Goal: Browse casually: Explore the website without a specific task or goal

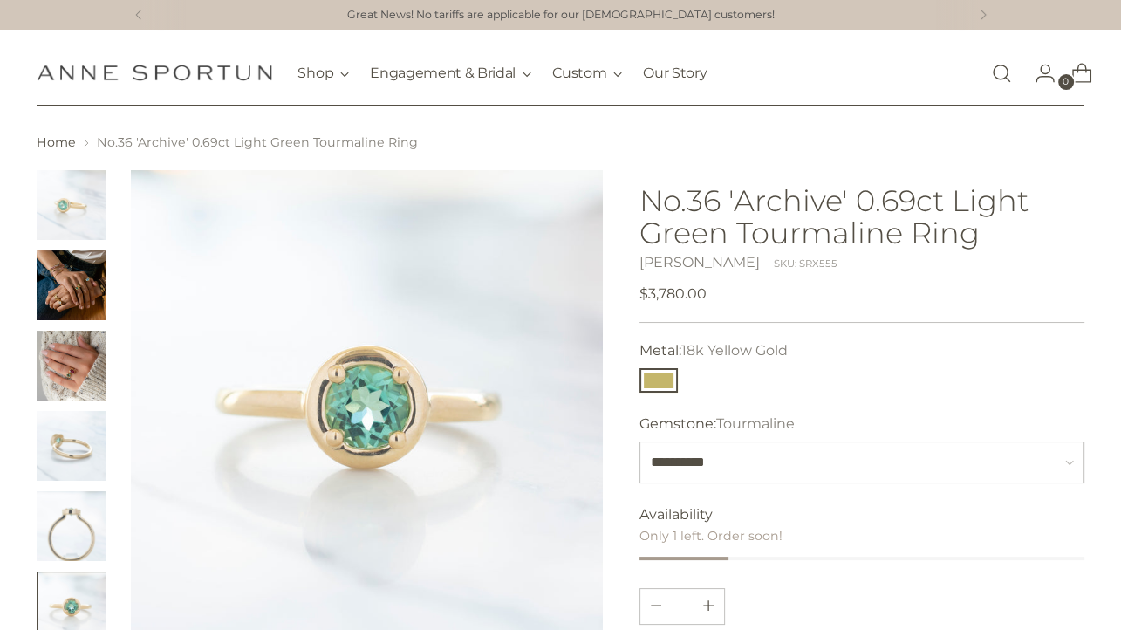
click at [62, 295] on img "Change image to image 2" at bounding box center [72, 285] width 70 height 70
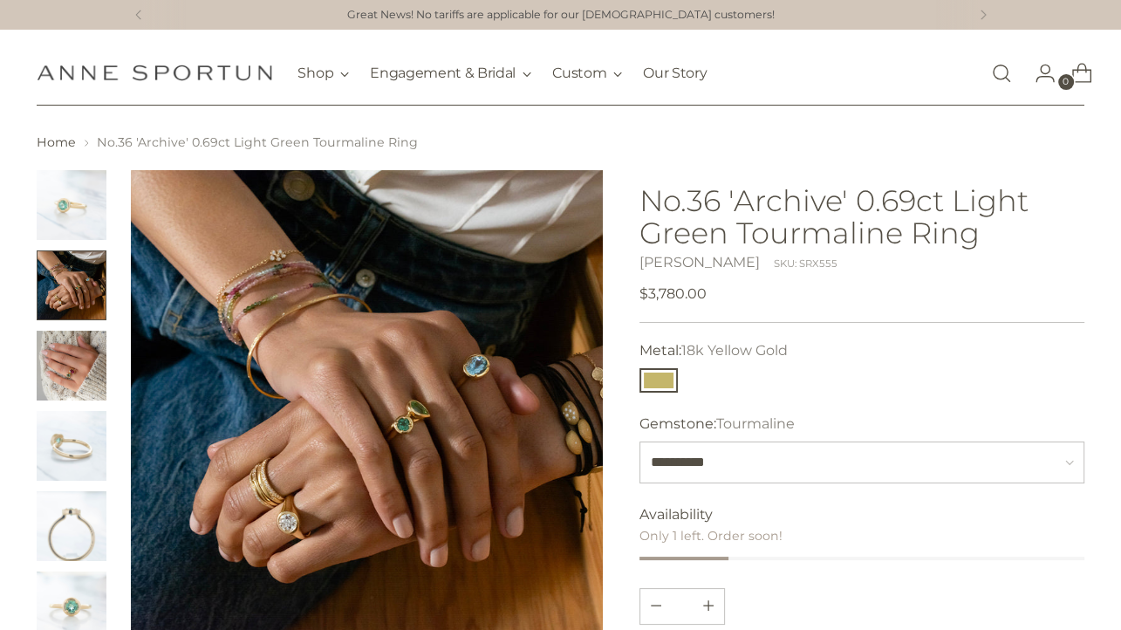
click at [71, 372] on img "Change image to image 3" at bounding box center [72, 366] width 70 height 70
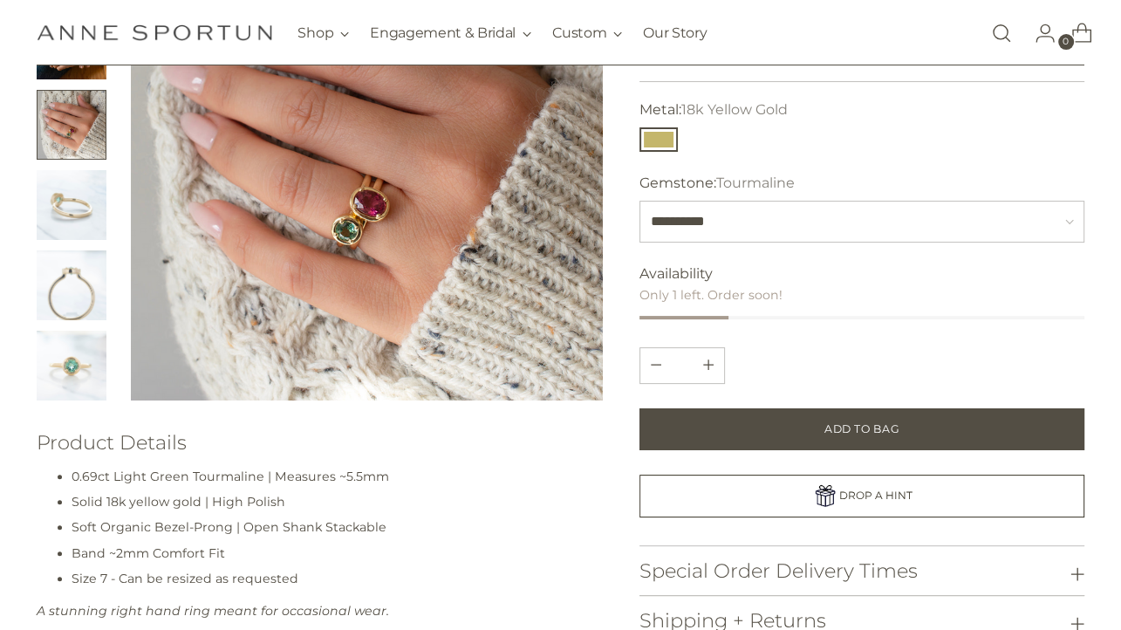
scroll to position [276, 0]
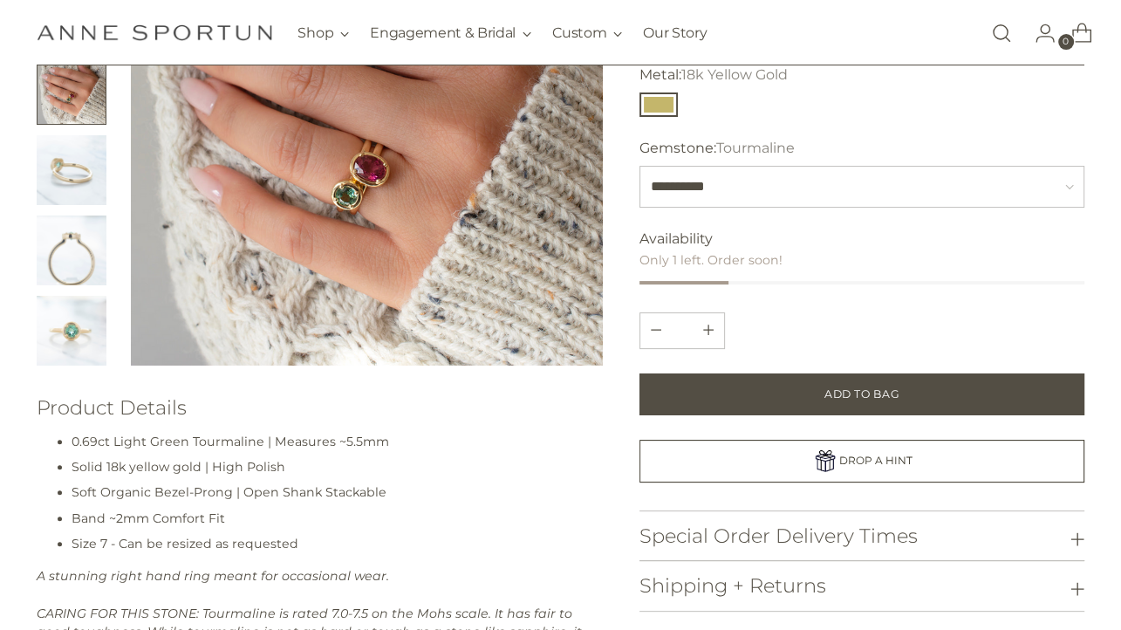
click at [79, 260] on img "Change image to image 5" at bounding box center [72, 250] width 70 height 70
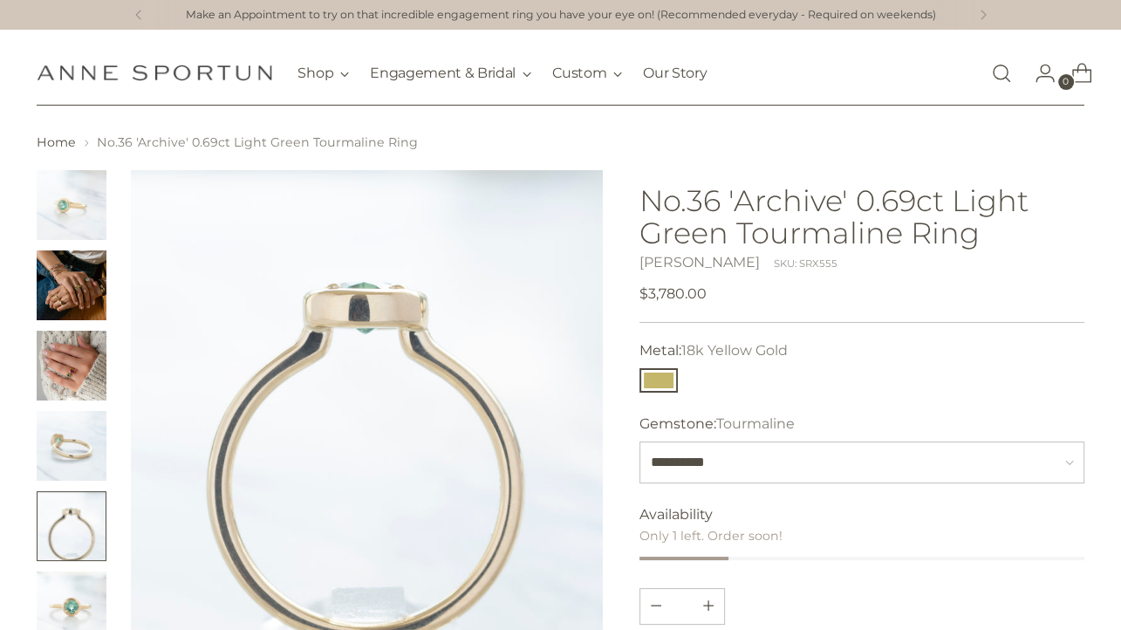
scroll to position [0, 0]
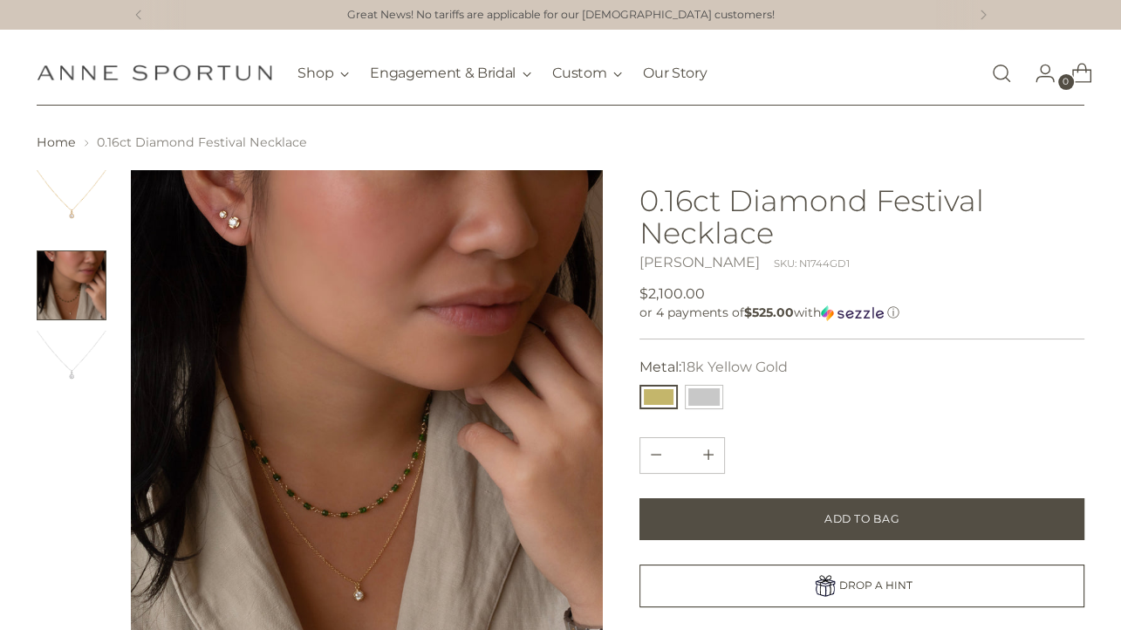
scroll to position [92, 0]
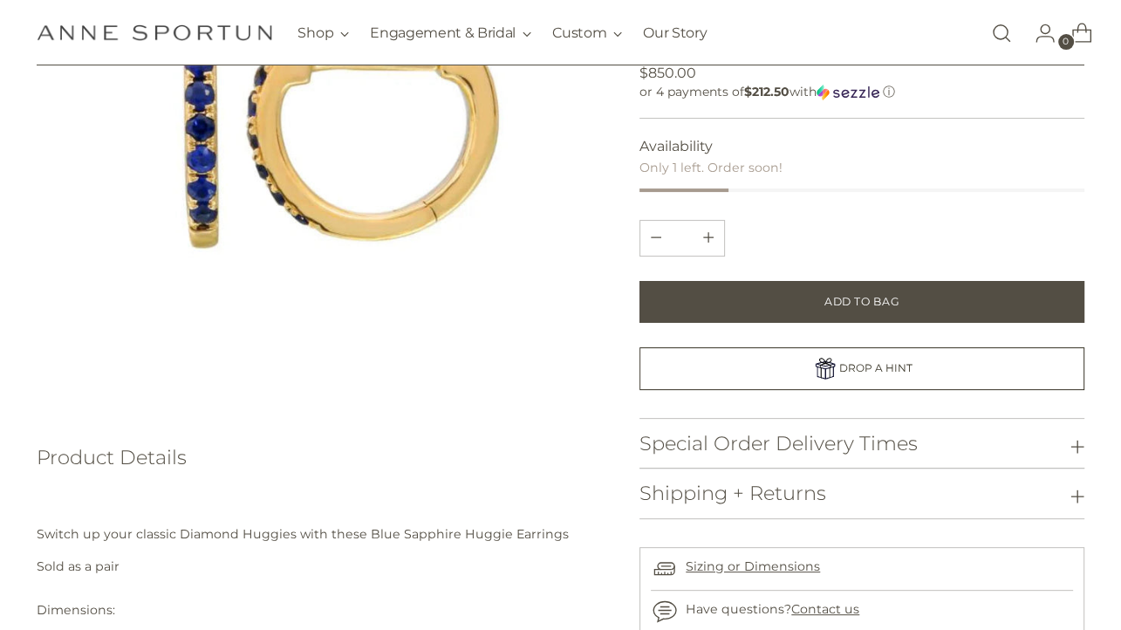
scroll to position [184, 0]
